Goal: Communication & Community: Answer question/provide support

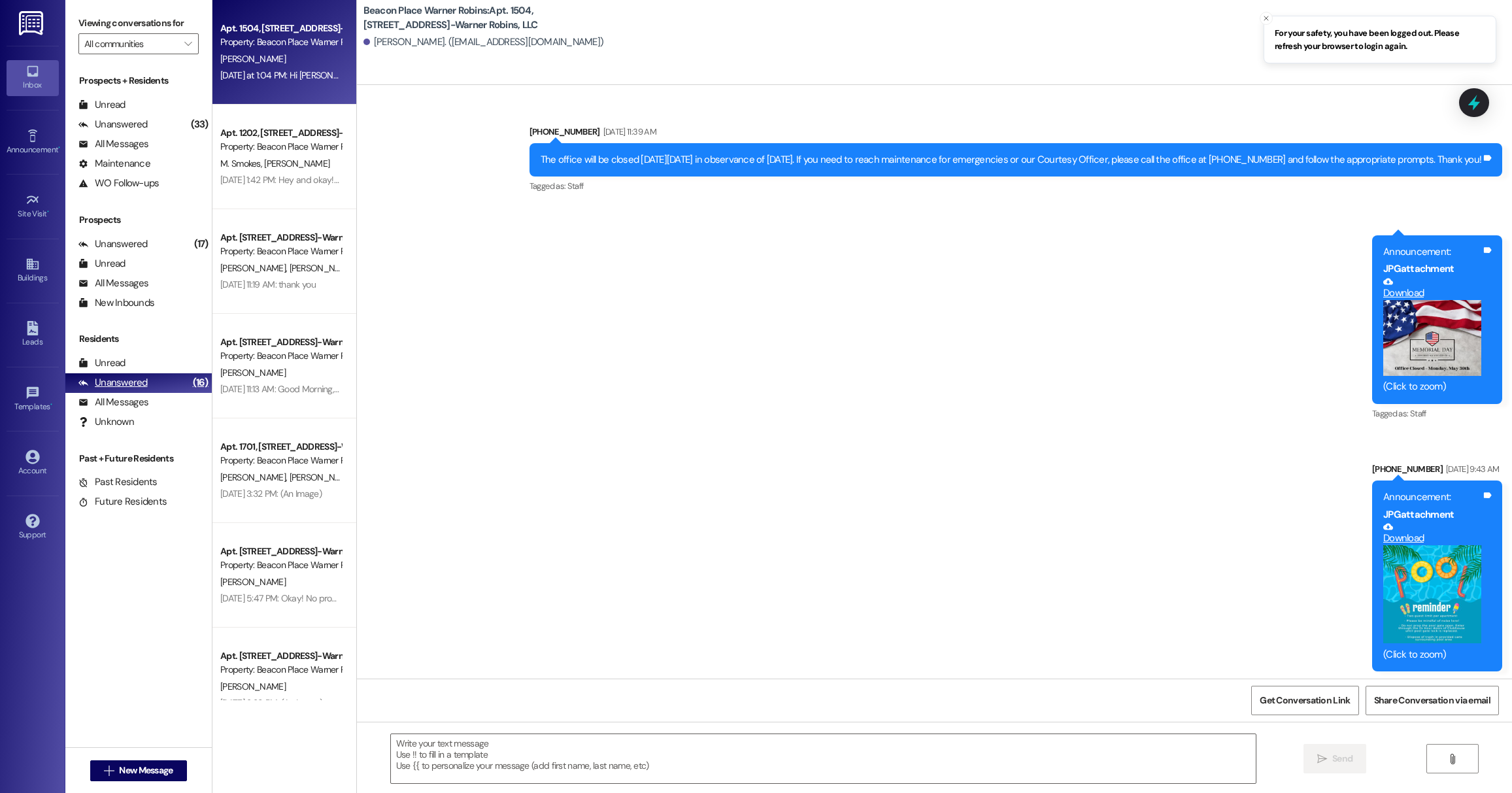
scroll to position [17058, 0]
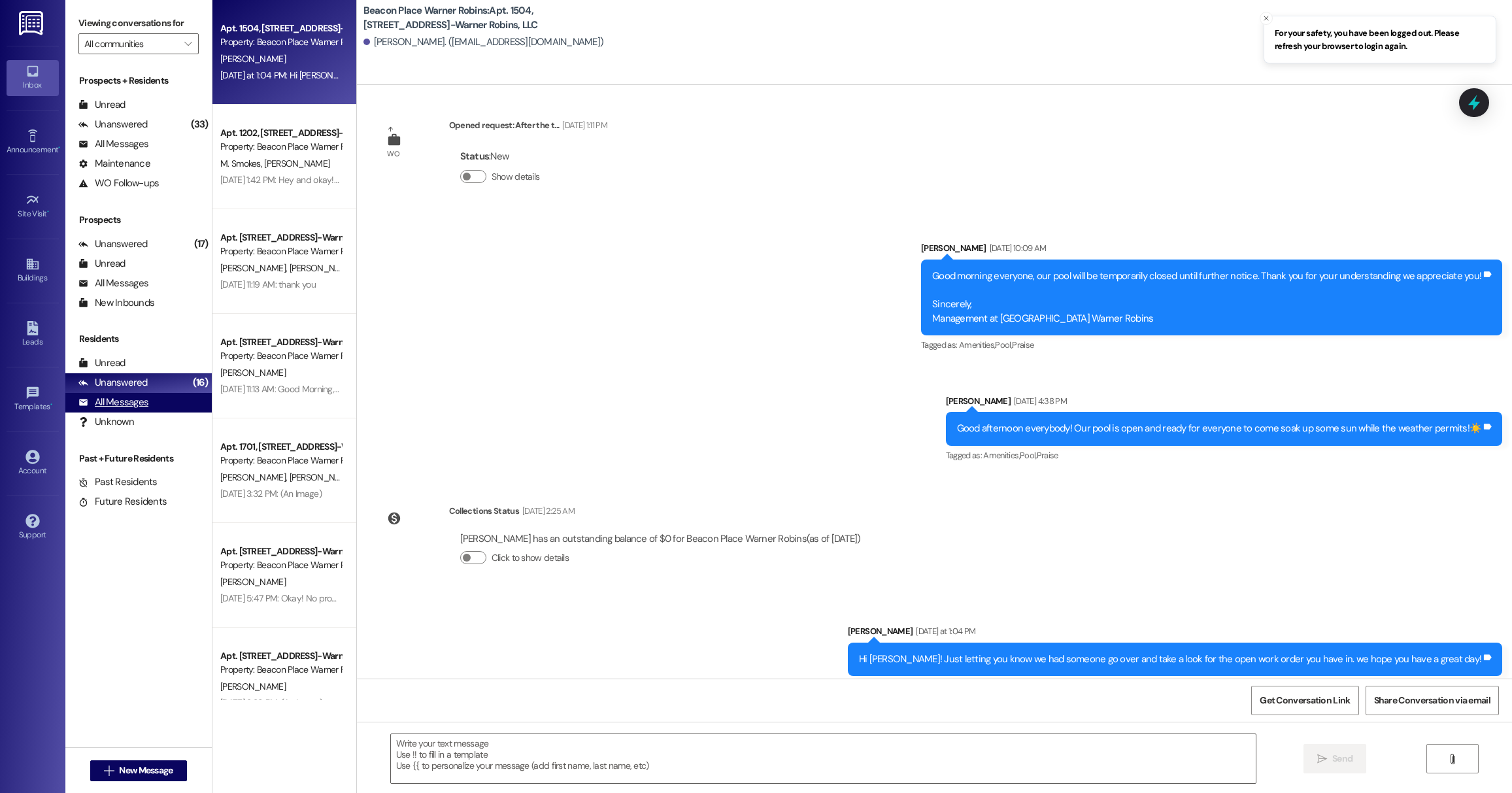
click at [104, 397] on div "All Messages" at bounding box center [114, 402] width 70 height 14
click at [100, 382] on div "Unanswered" at bounding box center [113, 382] width 69 height 14
click at [100, 379] on div "Unanswered" at bounding box center [113, 382] width 69 height 14
click at [97, 359] on div "Unread" at bounding box center [102, 363] width 47 height 14
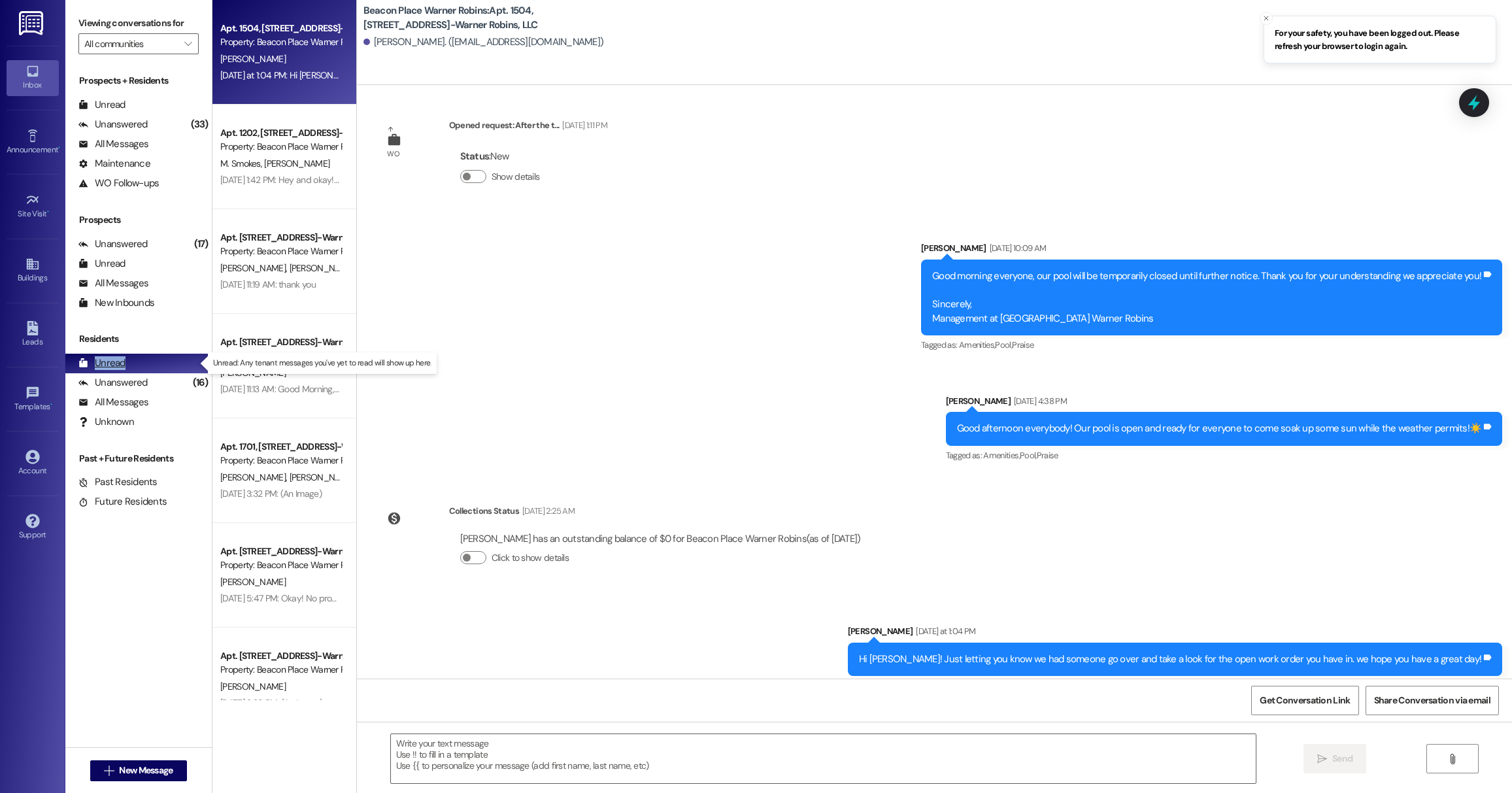
click at [97, 359] on div "Unread" at bounding box center [102, 363] width 47 height 14
click at [141, 273] on div "All Messages (undefined)" at bounding box center [139, 283] width 147 height 20
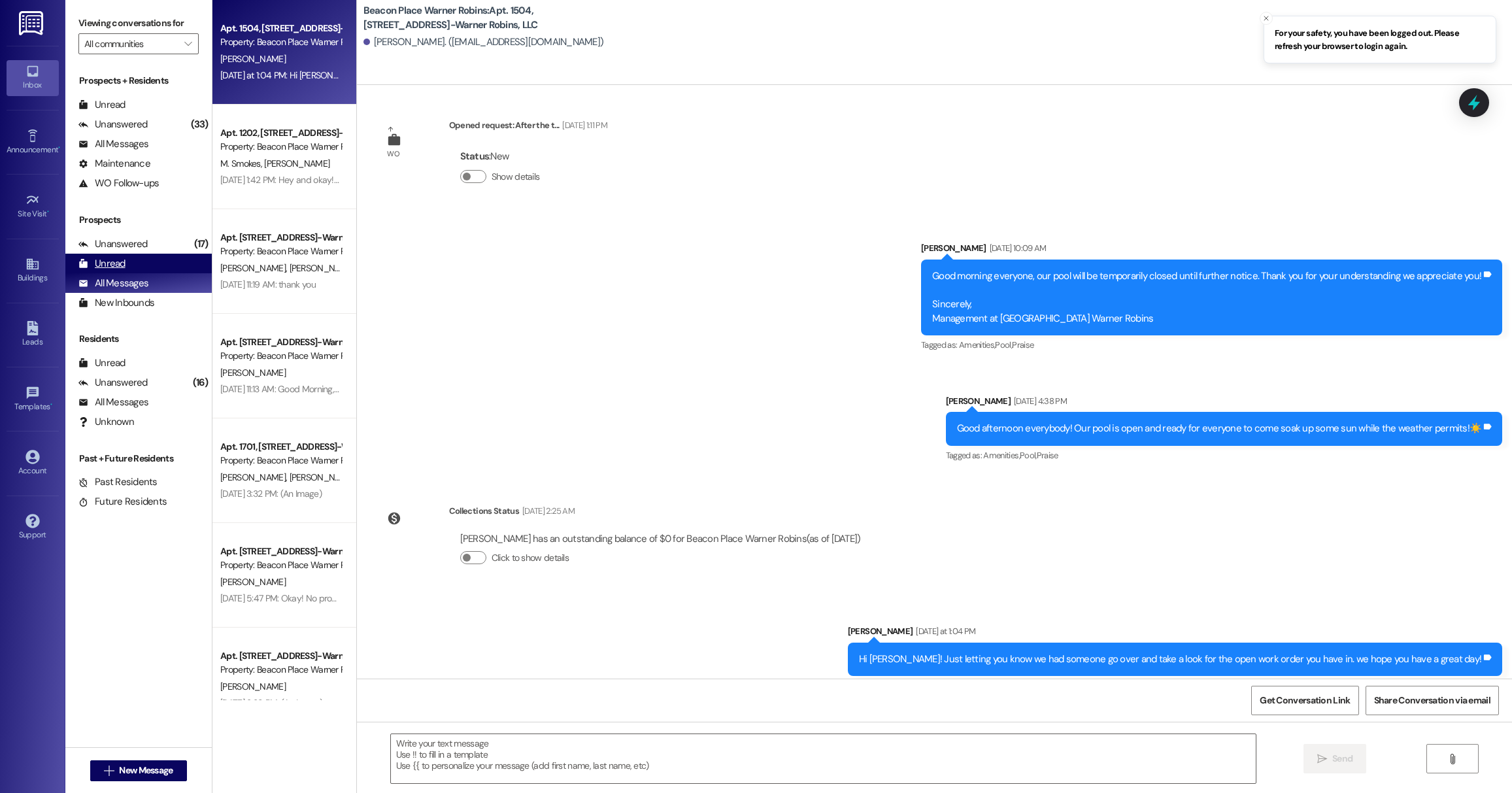
click at [139, 261] on div "Unread (0)" at bounding box center [139, 263] width 147 height 20
click at [135, 241] on div "Unanswered" at bounding box center [113, 244] width 69 height 14
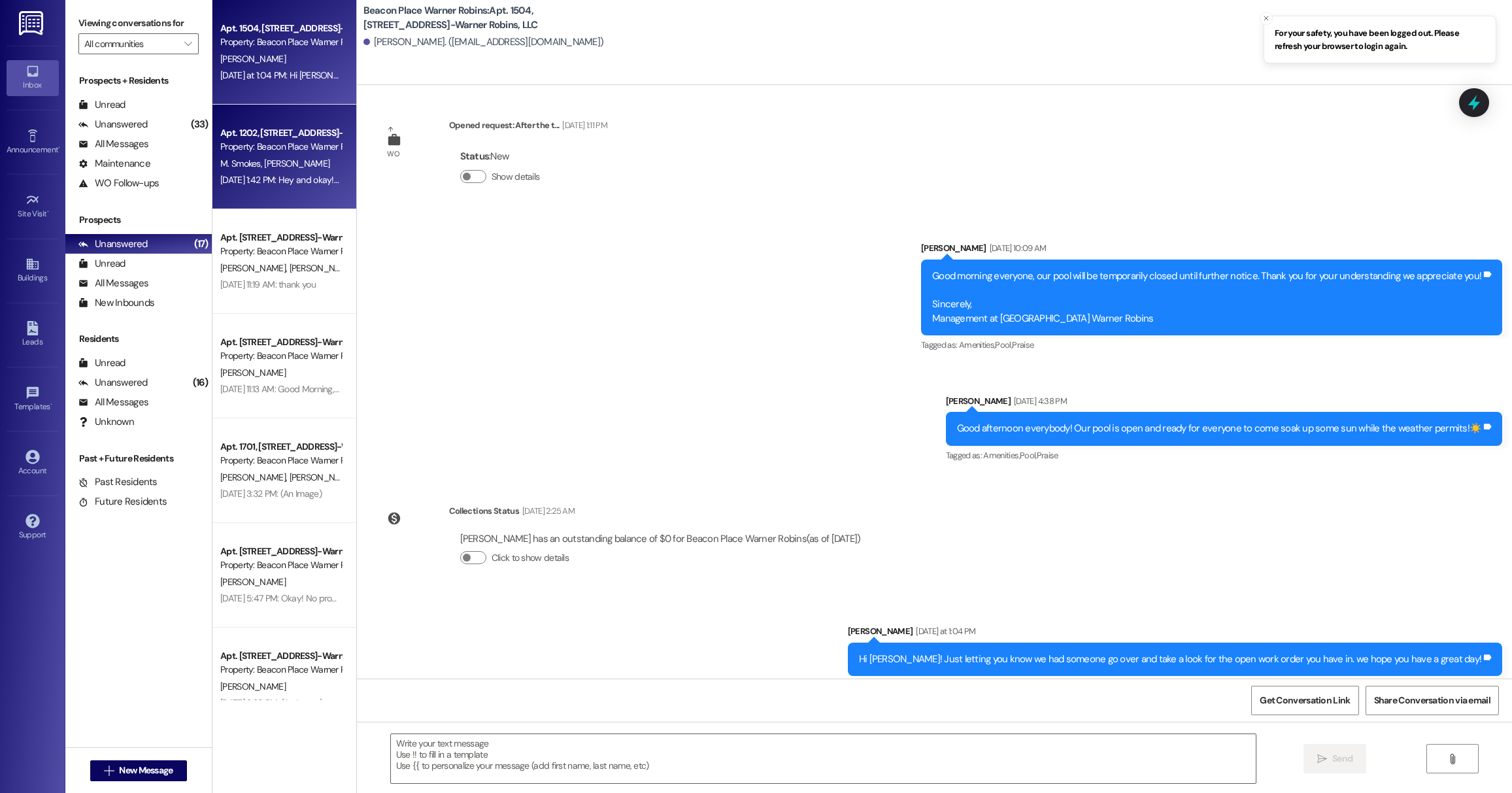
click at [272, 163] on span "[PERSON_NAME]" at bounding box center [296, 164] width 65 height 12
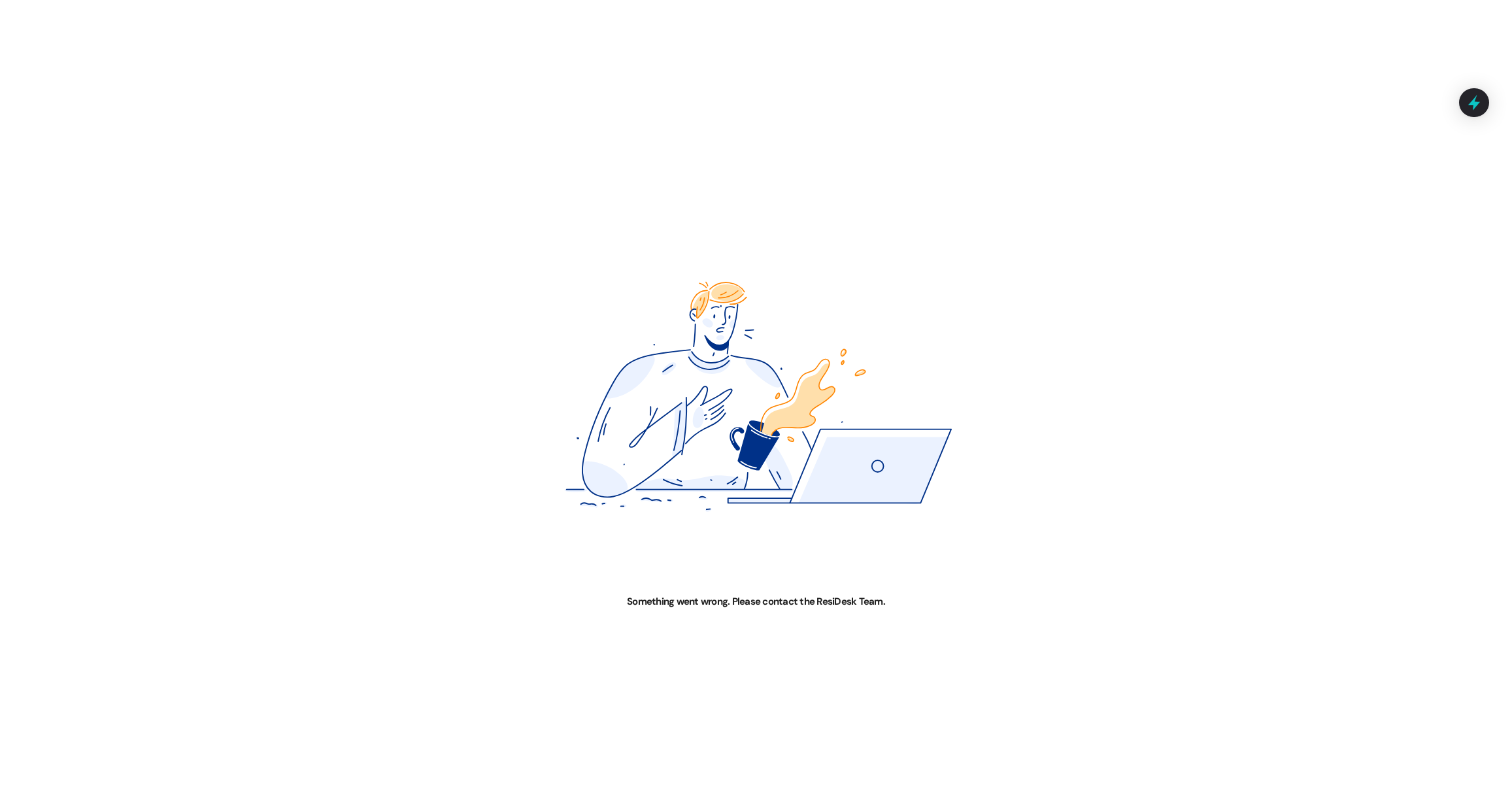
click at [775, 500] on img at bounding box center [756, 396] width 756 height 397
click at [877, 441] on img at bounding box center [756, 396] width 756 height 397
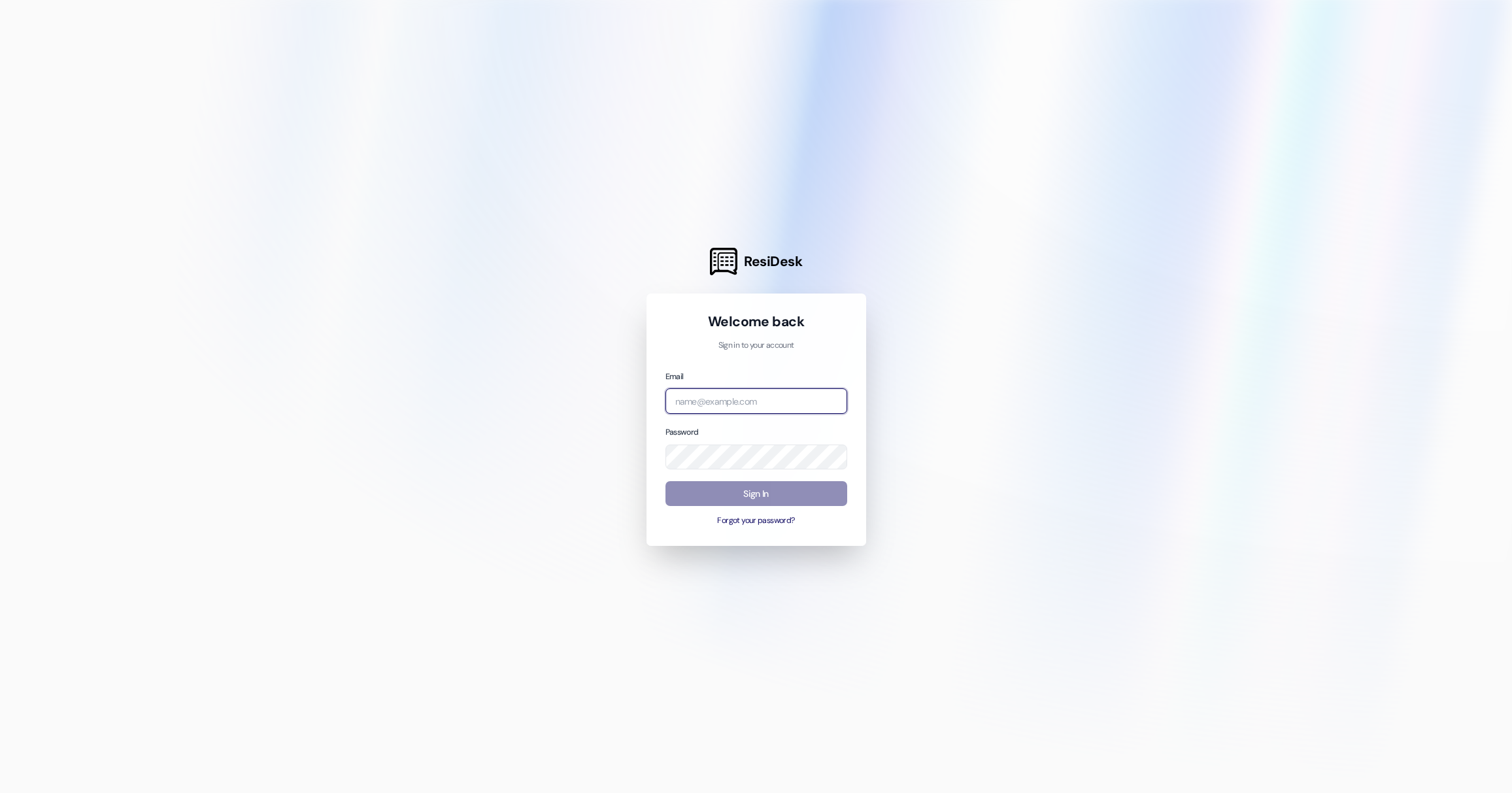
type input "caitlin@imscommunities.com"
click at [834, 494] on button "Sign In" at bounding box center [756, 494] width 181 height 26
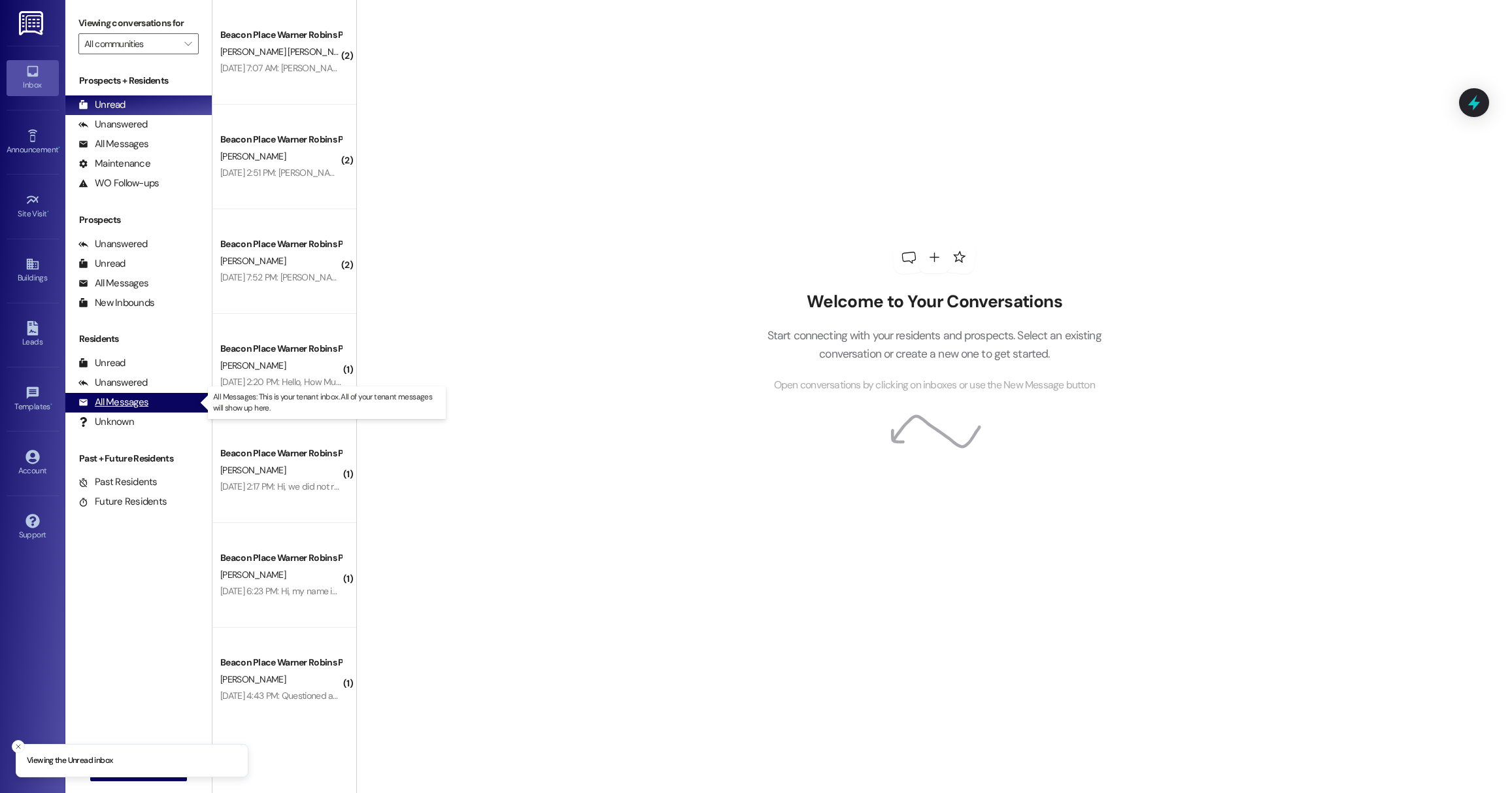
click at [157, 403] on div "All Messages (undefined)" at bounding box center [139, 403] width 147 height 20
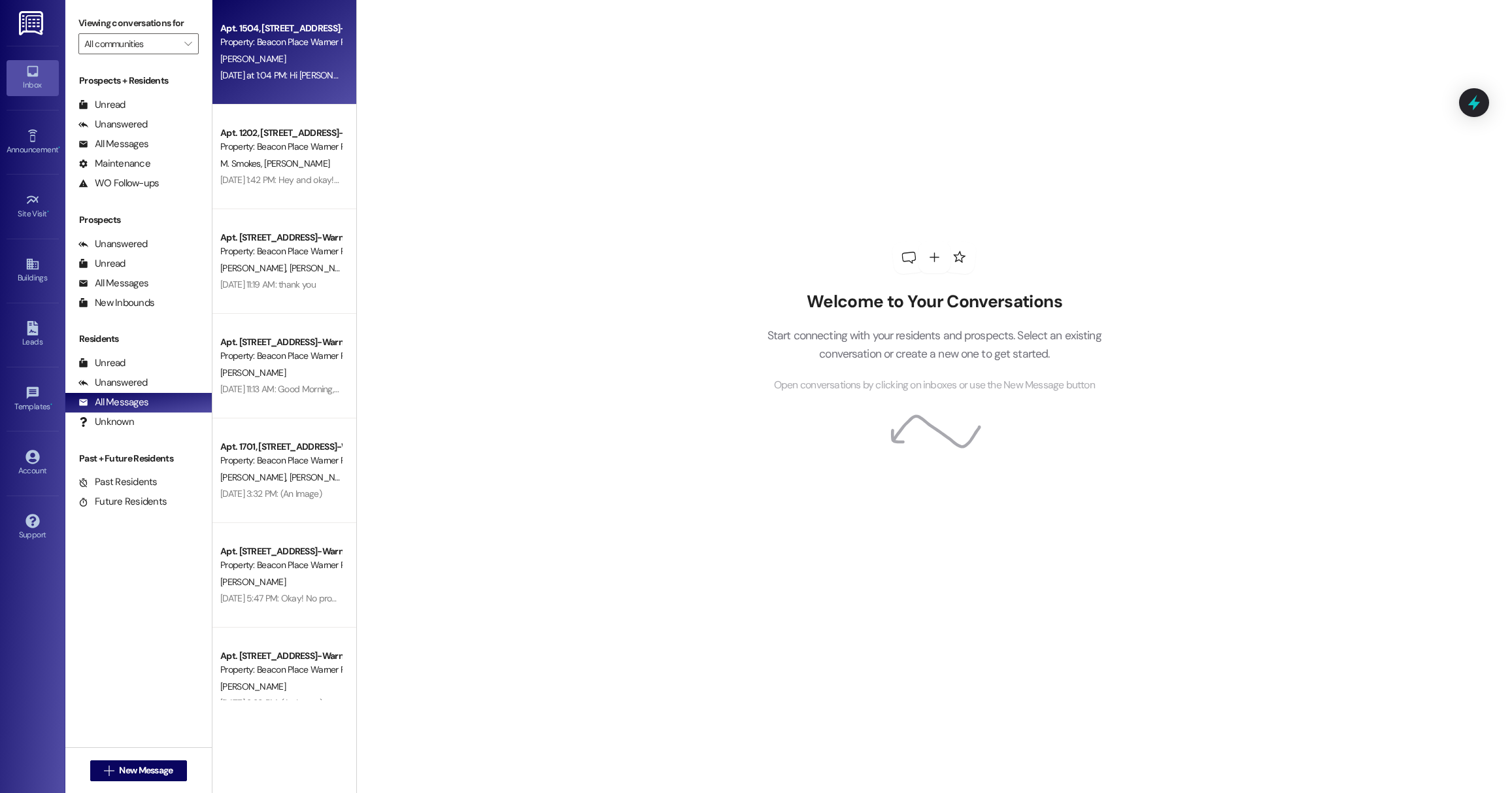
click at [249, 91] on div "Apt. 1504, 1500 Beacon Place-Warner Robins, LLC Property: Beacon Place Warner R…" at bounding box center [284, 52] width 144 height 104
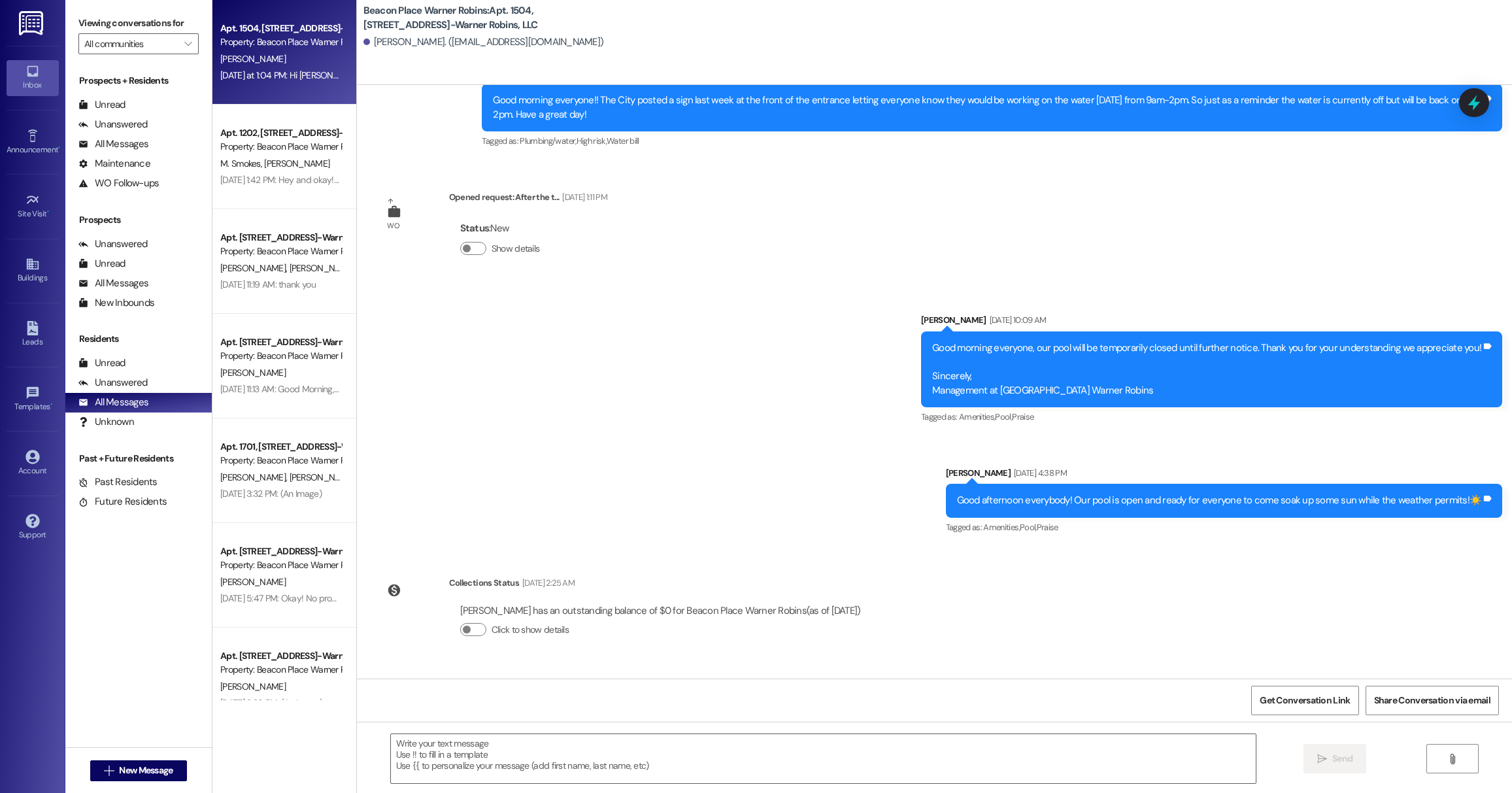
scroll to position [17058, 0]
